Goal: Information Seeking & Learning: Find specific page/section

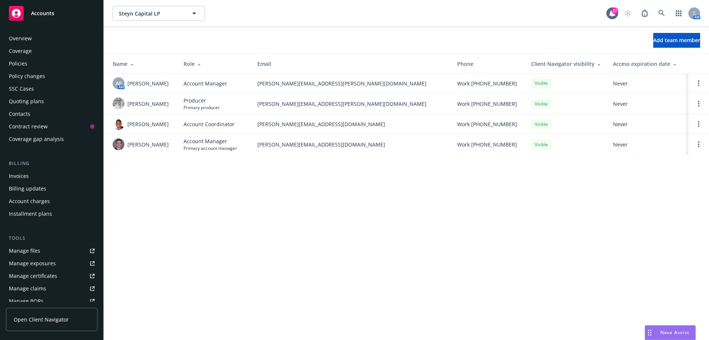
scroll to position [142, 0]
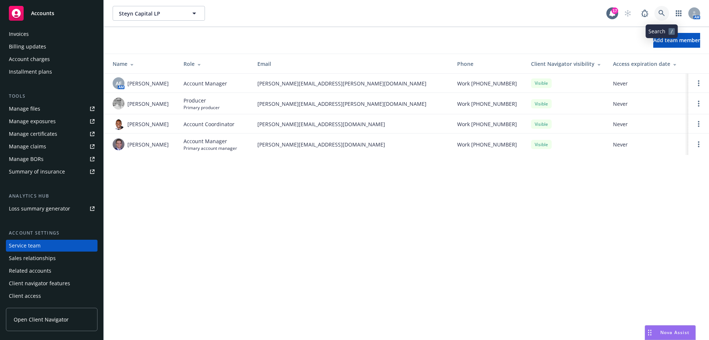
click at [660, 10] on icon at bounding box center [662, 13] width 7 height 7
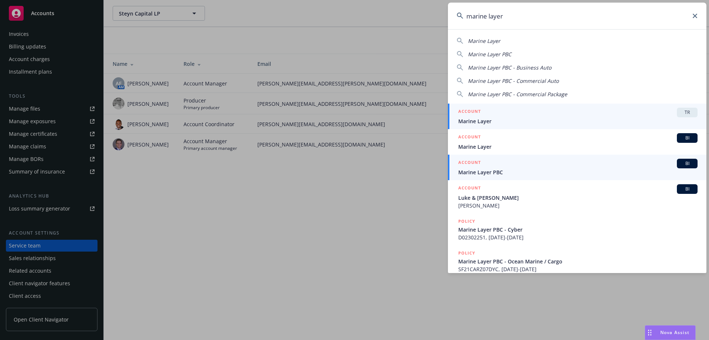
type input "marine layer"
click at [499, 172] on span "Marine Layer PBC" at bounding box center [578, 172] width 239 height 8
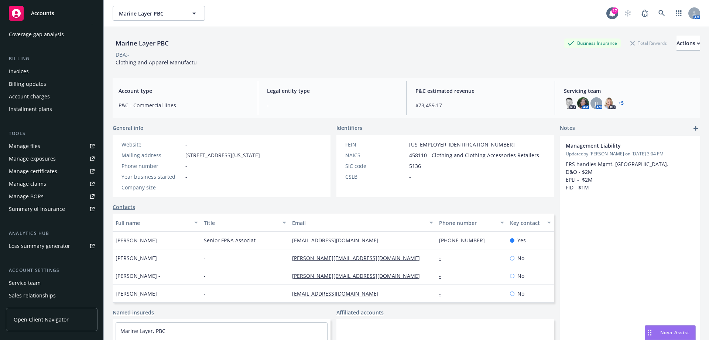
scroll to position [142, 0]
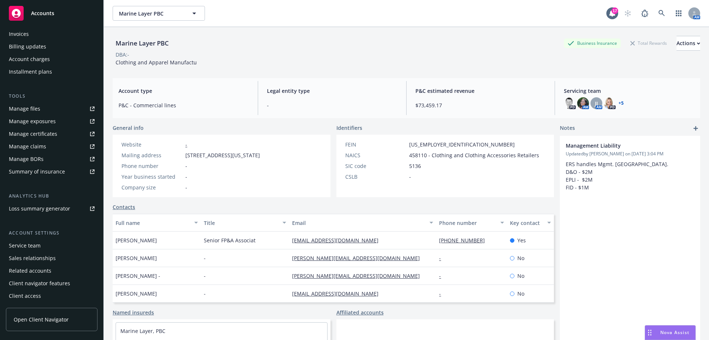
click at [39, 247] on div "Service team" at bounding box center [25, 245] width 32 height 12
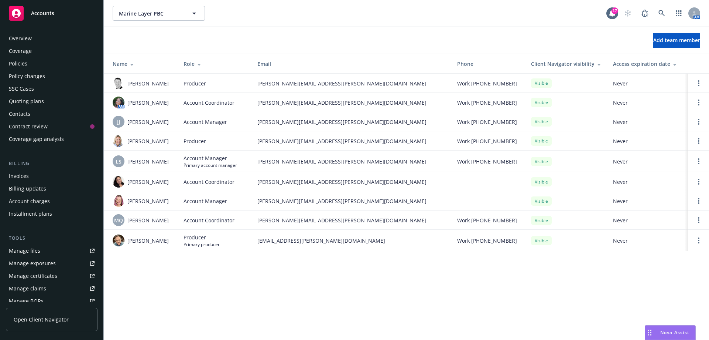
click at [30, 61] on div "Policies" at bounding box center [52, 64] width 86 height 12
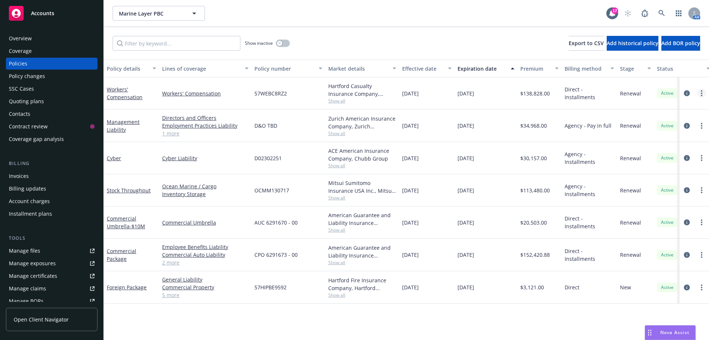
click at [704, 93] on link "more" at bounding box center [702, 93] width 9 height 9
click at [114, 96] on link "Workers' Compensation" at bounding box center [125, 93] width 36 height 15
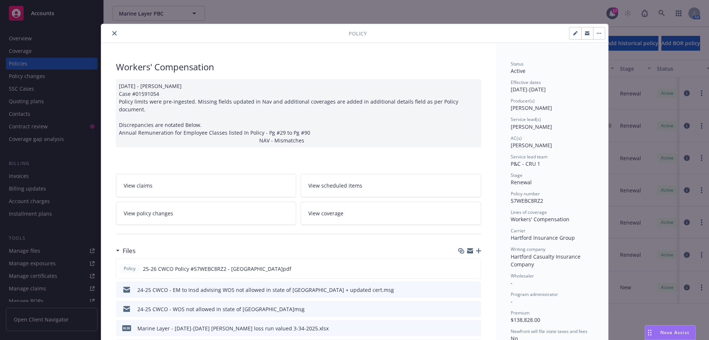
click at [112, 34] on icon "close" at bounding box center [114, 33] width 4 height 4
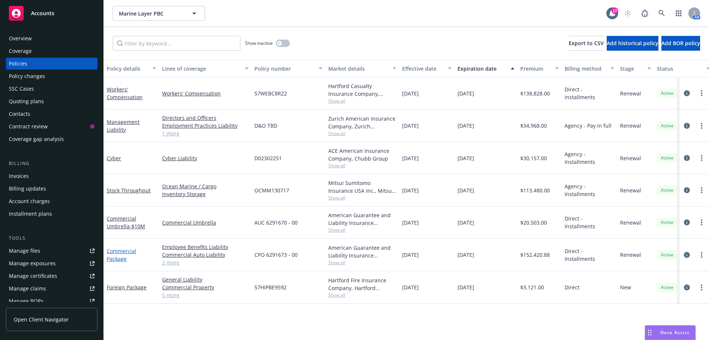
click at [120, 258] on link "Commercial Package" at bounding box center [122, 254] width 30 height 15
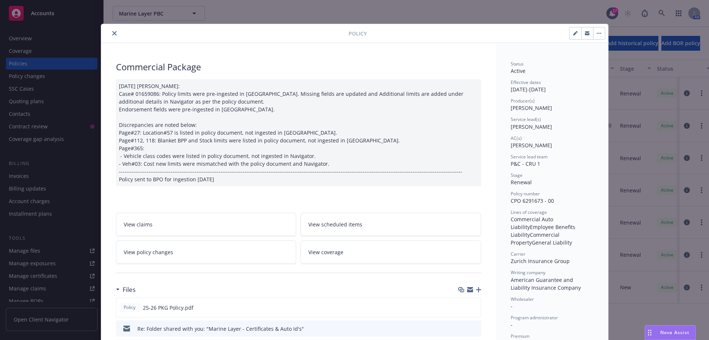
click at [112, 35] on button "close" at bounding box center [114, 33] width 9 height 9
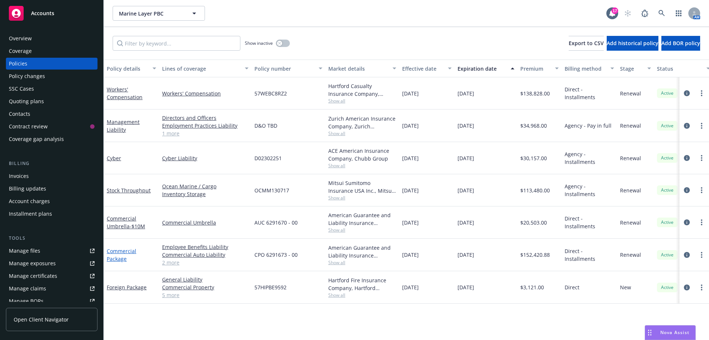
click at [124, 252] on link "Commercial Package" at bounding box center [122, 254] width 30 height 15
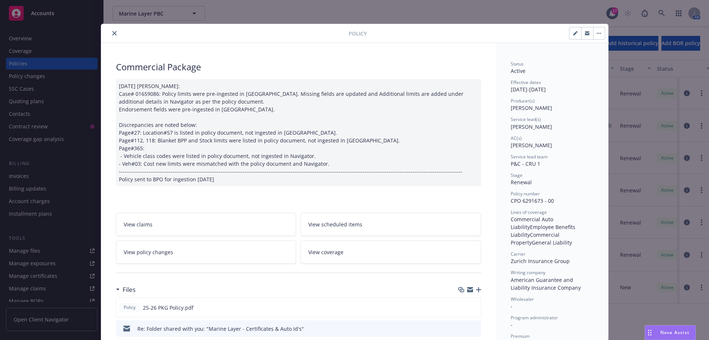
scroll to position [22, 0]
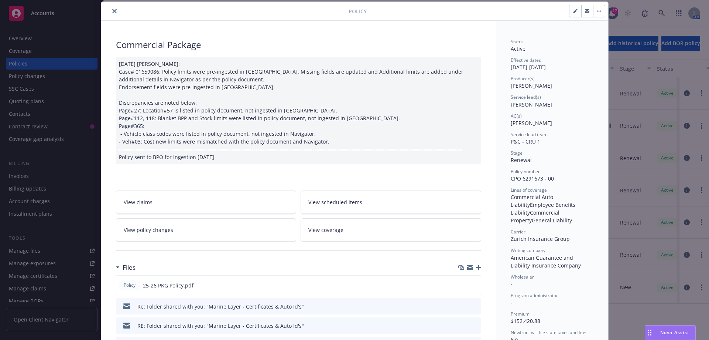
click at [110, 14] on button "close" at bounding box center [114, 11] width 9 height 9
